Goal: Task Accomplishment & Management: Complete application form

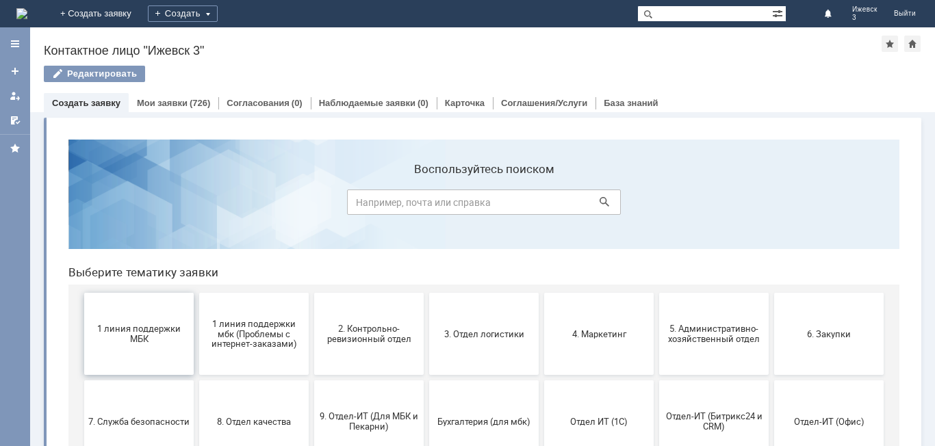
click at [156, 328] on span "1 линия поддержки МБК" at bounding box center [138, 334] width 101 height 21
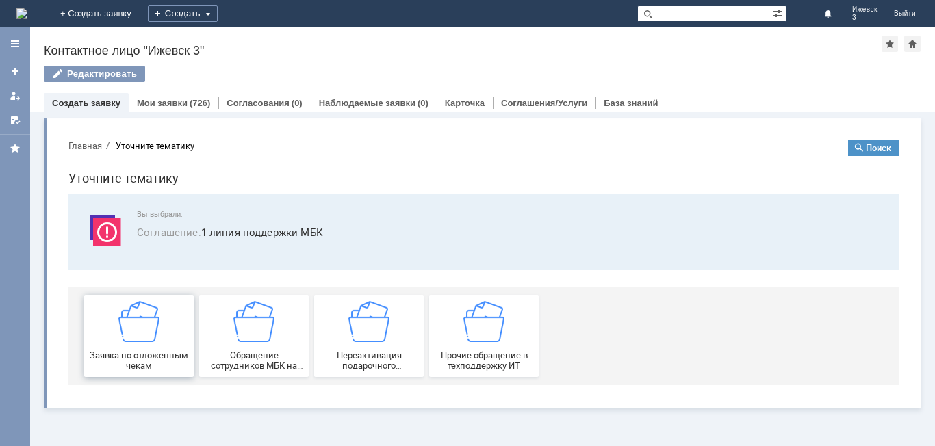
click at [145, 314] on img at bounding box center [138, 321] width 41 height 41
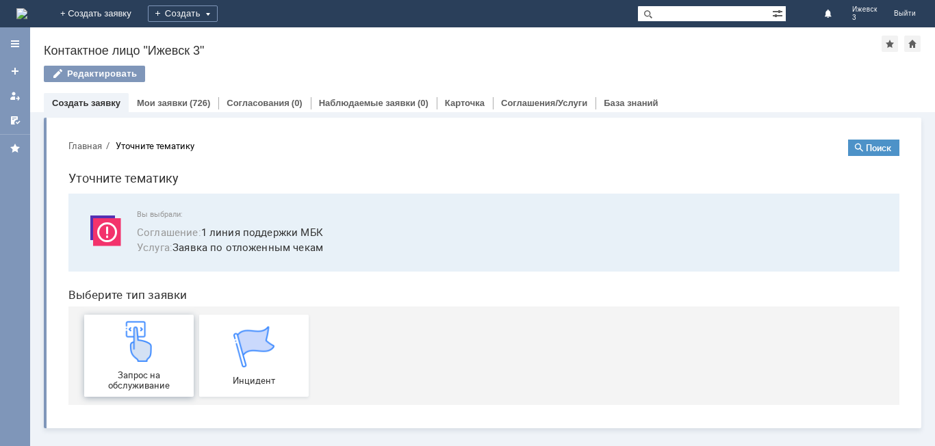
click at [128, 368] on div "Запрос на обслуживание" at bounding box center [138, 356] width 101 height 70
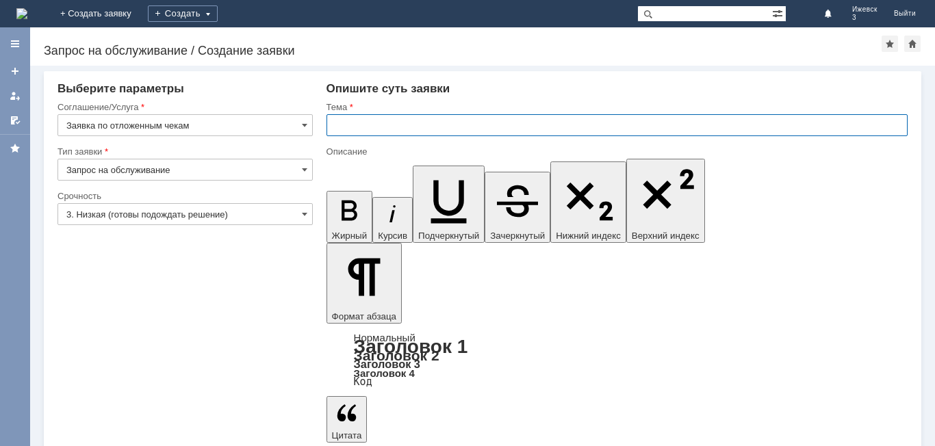
click at [348, 124] on input "text" at bounding box center [617, 125] width 581 height 22
type input "Отложенные чеки МБК з [GEOGRAPHIC_DATA]"
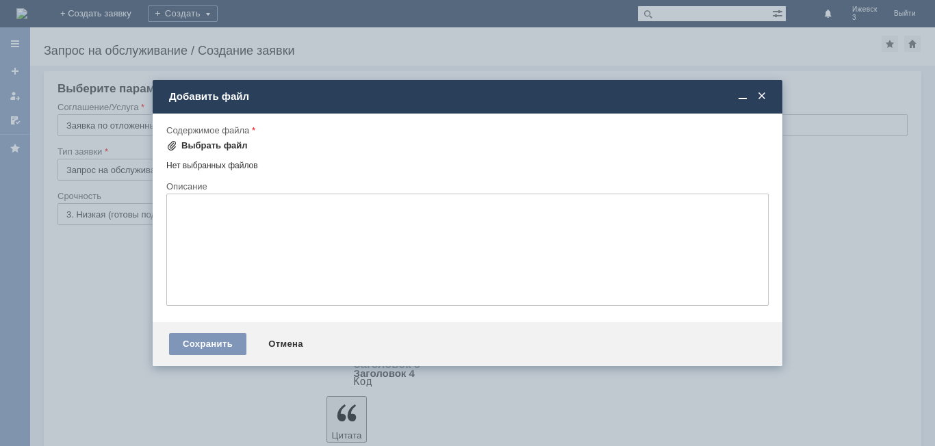
click at [226, 142] on div "Выбрать файл" at bounding box center [214, 145] width 66 height 11
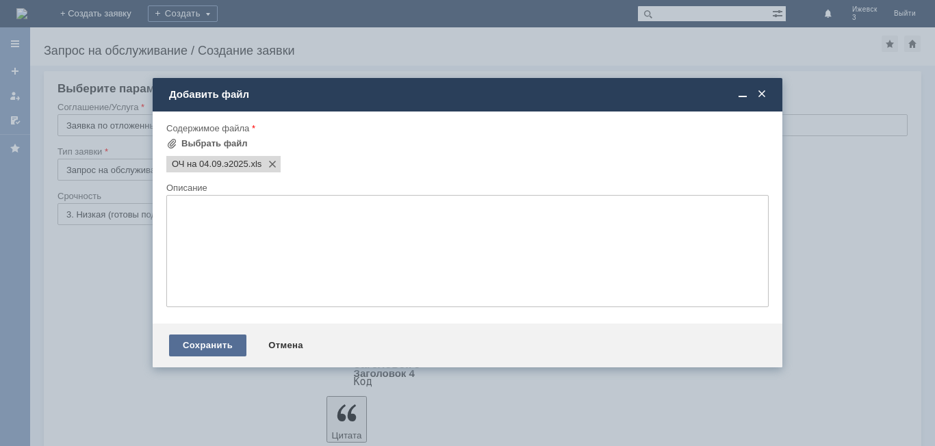
click at [227, 341] on div "Сохранить" at bounding box center [207, 346] width 77 height 22
